Goal: Task Accomplishment & Management: Manage account settings

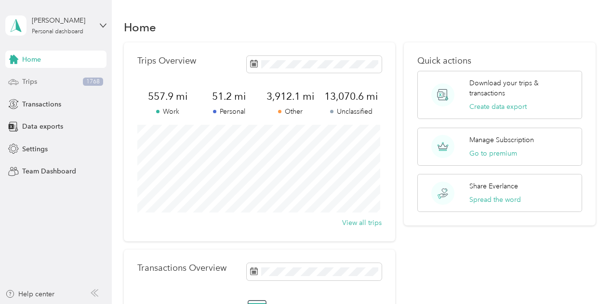
click at [26, 82] on span "Trips" at bounding box center [29, 82] width 15 height 10
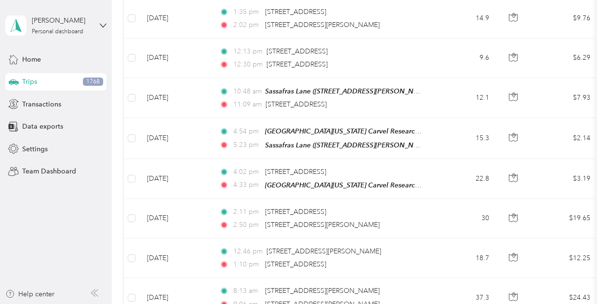
scroll to position [193, 0]
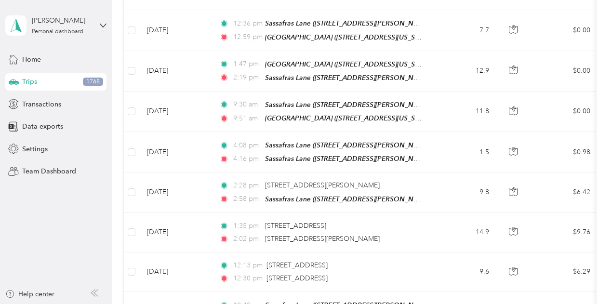
click at [168, 141] on span "Charity" at bounding box center [182, 144] width 54 height 10
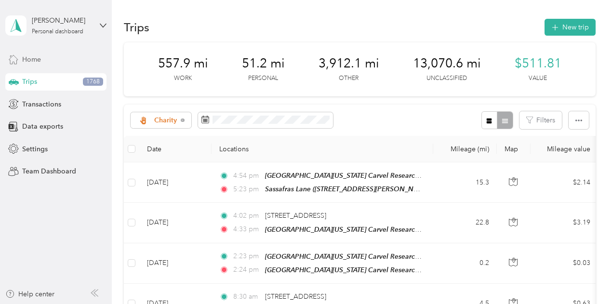
click at [34, 58] on span "Home" at bounding box center [31, 59] width 19 height 10
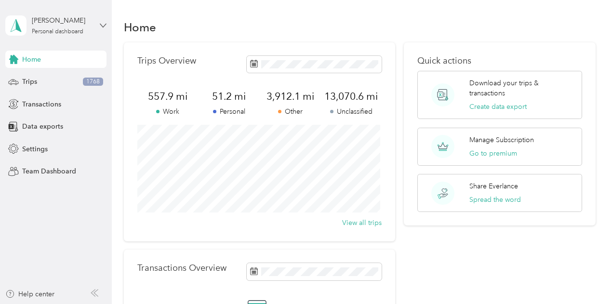
click at [103, 25] on icon at bounding box center [103, 25] width 7 height 7
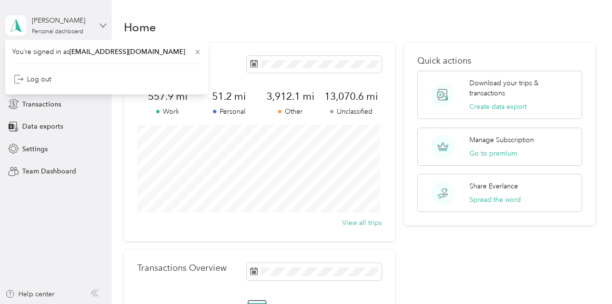
click at [102, 25] on icon at bounding box center [103, 25] width 7 height 7
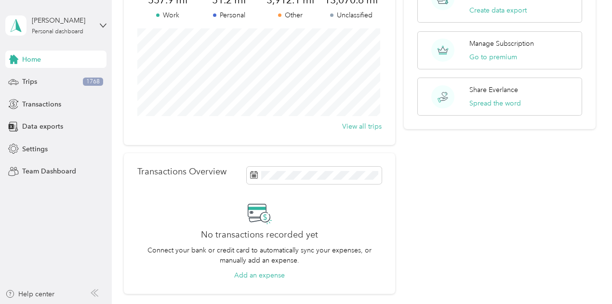
scroll to position [186, 0]
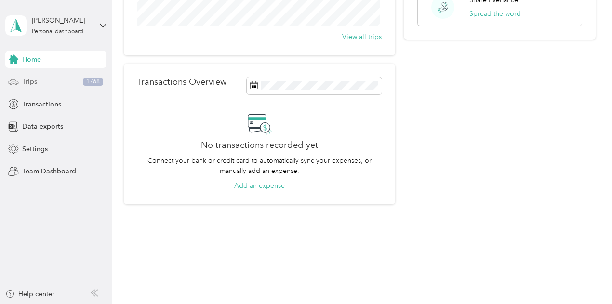
click at [27, 85] on span "Trips" at bounding box center [29, 82] width 15 height 10
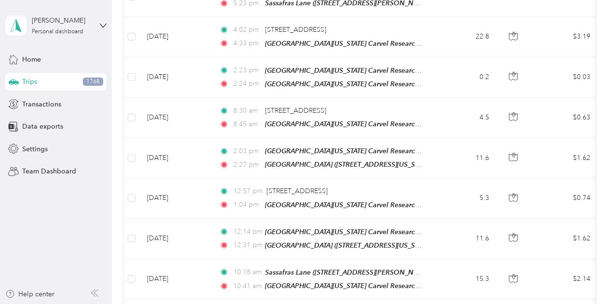
click at [159, 34] on li "All purposes" at bounding box center [173, 31] width 84 height 17
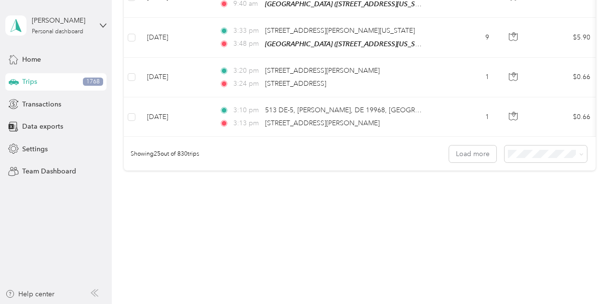
scroll to position [1105, 0]
click at [474, 155] on button "Load more" at bounding box center [472, 154] width 47 height 17
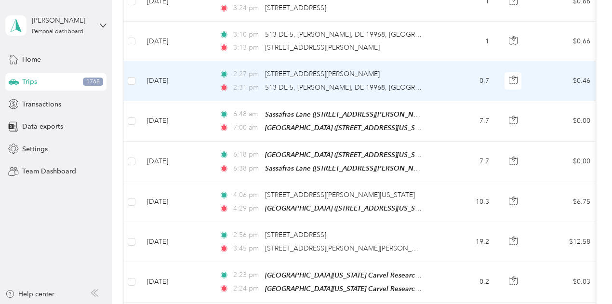
click at [525, 101] on td at bounding box center [514, 81] width 34 height 40
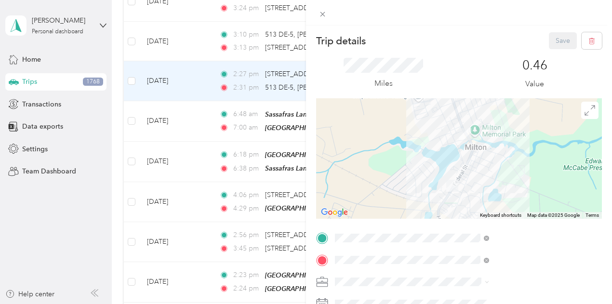
drag, startPoint x: 72, startPoint y: 223, endPoint x: 83, endPoint y: 220, distance: 11.6
click at [71, 223] on div "Trip details Save This trip cannot be edited because it is either under review,…" at bounding box center [306, 152] width 612 height 304
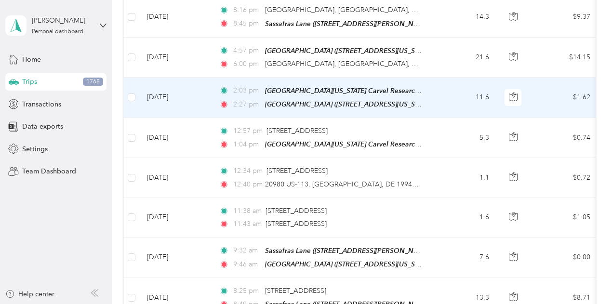
scroll to position [1394, 0]
